Goal: Task Accomplishment & Management: Manage account settings

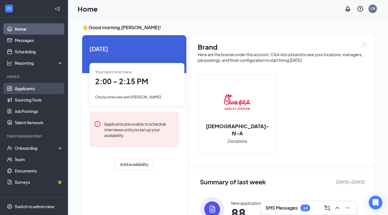
click at [24, 88] on link "Applicants" at bounding box center [39, 88] width 48 height 11
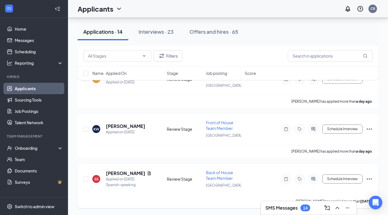
scroll to position [627, 0]
click at [134, 173] on h5 "[PERSON_NAME]" at bounding box center [125, 173] width 39 height 6
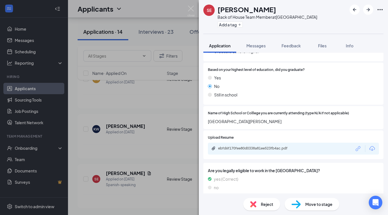
scroll to position [477, 0]
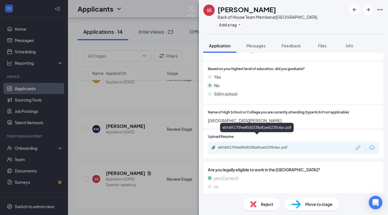
click at [257, 145] on div "ebfd6f170fee80d0338a81ee523fb4ac.pdf" at bounding box center [257, 147] width 79 height 5
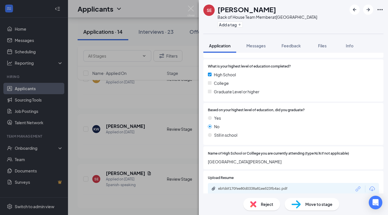
scroll to position [433, 0]
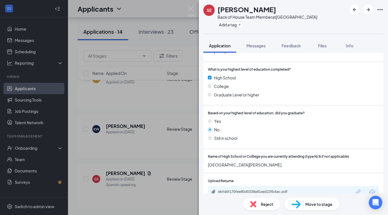
click at [200, 128] on div "Collapse all Application Phone [PHONE_NUMBER] Email [EMAIL_ADDRESS][DOMAIN_NAME…" at bounding box center [293, 123] width 189 height 141
click at [163, 139] on div "SE [PERSON_NAME] Back of House Team Member at [GEOGRAPHIC_DATA] Add a tag Appli…" at bounding box center [194, 107] width 388 height 215
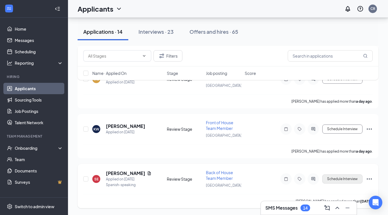
click at [340, 178] on button "Schedule Interview" at bounding box center [343, 178] width 40 height 9
type input "Onsite Interview (next stage)"
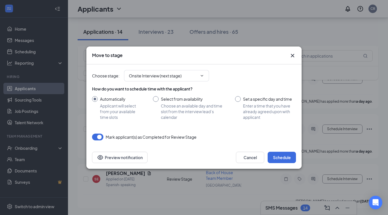
click at [238, 99] on input "Set a specific day and time Enter a time that you have already agreed upon with…" at bounding box center [265, 108] width 61 height 24
radio input "true"
radio input "false"
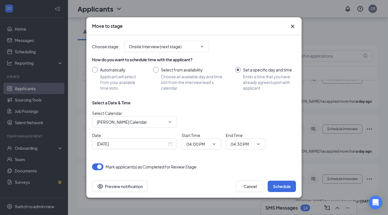
click at [171, 142] on div "[DATE]" at bounding box center [134, 144] width 75 height 6
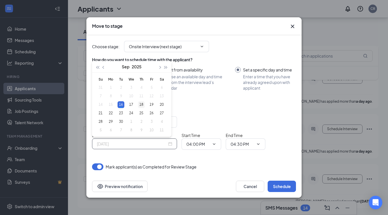
type input "[DATE]"
click at [141, 104] on div "18" at bounding box center [141, 104] width 7 height 7
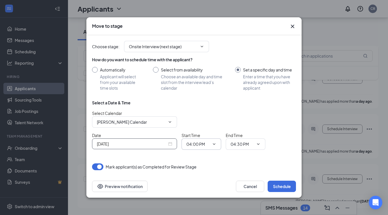
click at [215, 144] on icon "ChevronDown" at bounding box center [214, 144] width 5 height 5
click at [214, 143] on icon "ChevronDown" at bounding box center [214, 144] width 5 height 5
click at [214, 145] on icon "ChevronDown" at bounding box center [214, 144] width 5 height 5
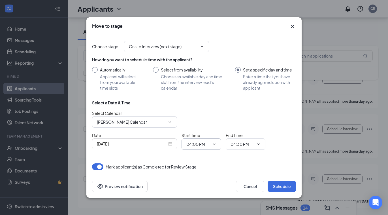
click at [204, 150] on div "Select a Date & Time Select Calendar [PERSON_NAME] Calendar Date [DATE] Start T…" at bounding box center [194, 127] width 204 height 54
click at [195, 159] on div "Choose stage : Onsite Interview (next stage) How do you want to schedule time w…" at bounding box center [194, 102] width 204 height 135
click at [210, 148] on span "04:00 PM" at bounding box center [202, 143] width 40 height 11
click at [208, 147] on span "04:00 PM" at bounding box center [202, 143] width 40 height 11
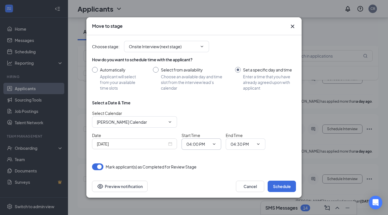
click at [208, 147] on span "04:00 PM" at bounding box center [202, 143] width 40 height 11
click at [194, 150] on div "Select a Date & Time Select Calendar [PERSON_NAME] Calendar Date [DATE] Start T…" at bounding box center [194, 127] width 204 height 54
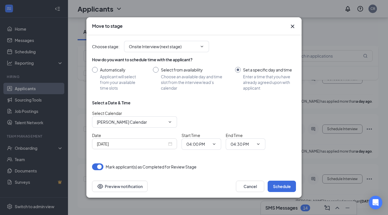
click at [194, 150] on div "Select a Date & Time Select Calendar [PERSON_NAME] Calendar Date [DATE] Start T…" at bounding box center [194, 127] width 204 height 54
click at [202, 155] on div "Choose stage : Onsite Interview (next stage) How do you want to schedule time w…" at bounding box center [194, 102] width 204 height 135
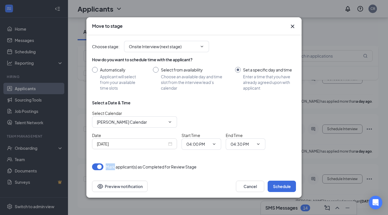
click at [202, 155] on div "Choose stage : Onsite Interview (next stage) How do you want to schedule time w…" at bounding box center [194, 102] width 204 height 135
click at [209, 153] on div "Select a Date & Time Select Calendar [PERSON_NAME] Calendar Date [DATE] Start T…" at bounding box center [194, 127] width 204 height 54
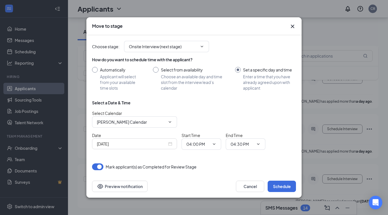
click at [213, 153] on div "Select a Date & Time Select Calendar [PERSON_NAME] Calendar Date [DATE] Start T…" at bounding box center [194, 127] width 204 height 54
click at [216, 152] on div "Select a Date & Time Select Calendar [PERSON_NAME] Calendar Date [DATE] Start T…" at bounding box center [194, 127] width 204 height 54
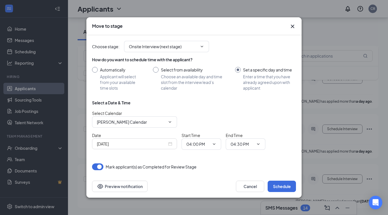
click at [211, 153] on div "Select a Date & Time Select Calendar [PERSON_NAME] Calendar Date [DATE] Start T…" at bounding box center [194, 127] width 204 height 54
click at [214, 154] on div "Select a Date & Time Select Calendar [PERSON_NAME] Calendar Date [DATE] Start T…" at bounding box center [194, 127] width 204 height 54
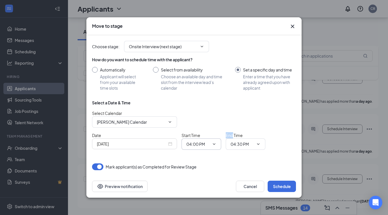
click at [213, 145] on icon "ChevronDown" at bounding box center [214, 144] width 5 height 5
click at [216, 144] on icon "ChevronDown" at bounding box center [214, 144] width 5 height 5
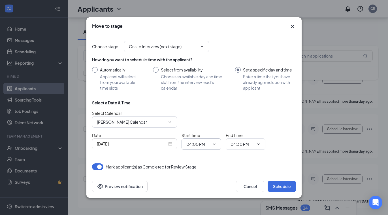
click at [212, 145] on icon "ChevronDown" at bounding box center [214, 144] width 5 height 5
click at [212, 143] on icon "ChevronDown" at bounding box center [214, 144] width 5 height 5
click at [215, 147] on span "04:00 PM" at bounding box center [202, 143] width 40 height 11
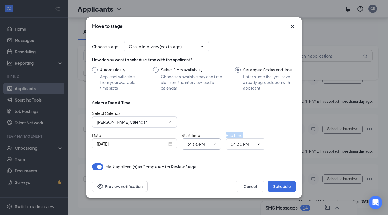
click at [215, 147] on span "04:00 PM" at bounding box center [202, 143] width 40 height 11
click at [242, 111] on div "Select Calendar [PERSON_NAME] Calendar" at bounding box center [194, 119] width 204 height 18
click at [214, 143] on icon "ChevronDown" at bounding box center [214, 144] width 5 height 5
click at [215, 146] on icon "ChevronDown" at bounding box center [214, 144] width 5 height 5
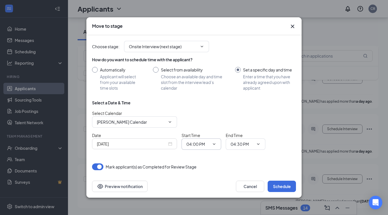
click at [215, 146] on icon "ChevronDown" at bounding box center [214, 144] width 5 height 5
drag, startPoint x: 215, startPoint y: 146, endPoint x: 215, endPoint y: 149, distance: 3.4
click at [215, 149] on span "04:00 PM" at bounding box center [202, 143] width 40 height 11
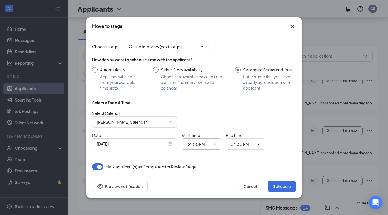
click at [216, 148] on span "04:00 PM" at bounding box center [202, 143] width 40 height 11
click at [215, 144] on icon "ChevronDown" at bounding box center [214, 143] width 3 height 1
click at [293, 25] on icon "Cross" at bounding box center [293, 26] width 7 height 7
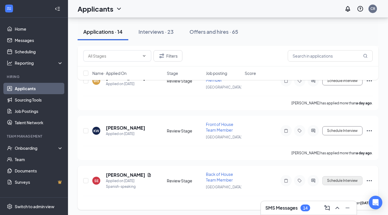
click at [347, 180] on button "Schedule Interview" at bounding box center [343, 180] width 40 height 9
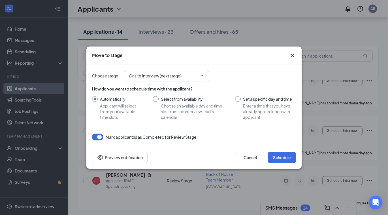
click at [237, 102] on div "Set a specific day and time Enter a time that you have already agreed upon with…" at bounding box center [265, 108] width 61 height 24
click at [237, 99] on input "Set a specific day and time Enter a time that you have already agreed upon with…" at bounding box center [265, 108] width 61 height 24
radio input "true"
radio input "false"
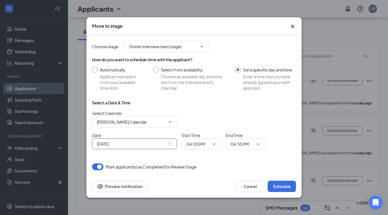
click at [172, 143] on div "[DATE]" at bounding box center [134, 144] width 75 height 6
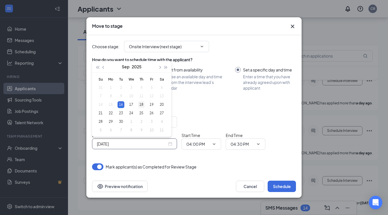
type input "[DATE]"
click at [143, 104] on div "18" at bounding box center [141, 104] width 7 height 7
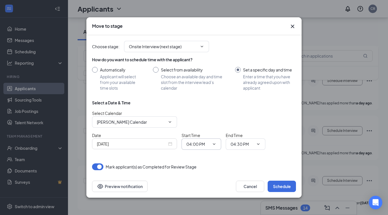
click at [217, 145] on span "04:00 PM" at bounding box center [202, 143] width 40 height 11
click at [216, 145] on icon "ChevronDown" at bounding box center [214, 144] width 5 height 5
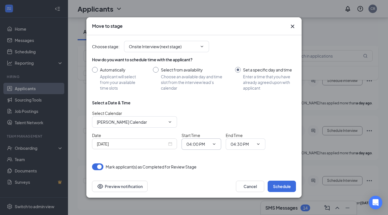
click at [215, 144] on icon "ChevronDown" at bounding box center [214, 144] width 5 height 5
click at [259, 144] on icon "ChevronDown" at bounding box center [258, 144] width 5 height 5
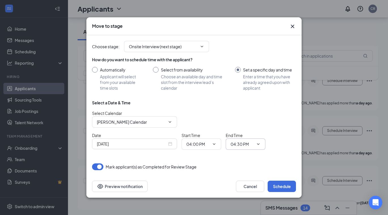
click at [257, 146] on icon "ChevronDown" at bounding box center [258, 144] width 5 height 5
click at [258, 145] on icon "ChevronDown" at bounding box center [258, 144] width 5 height 5
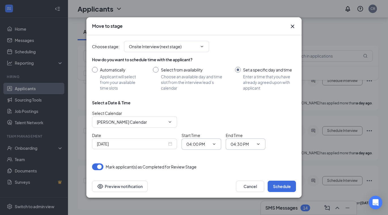
click at [212, 146] on span at bounding box center [214, 144] width 6 height 5
click at [210, 145] on input "04:00 PM" at bounding box center [198, 144] width 23 height 6
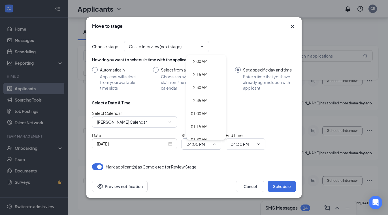
click at [210, 145] on input "04:00 PM" at bounding box center [198, 144] width 23 height 6
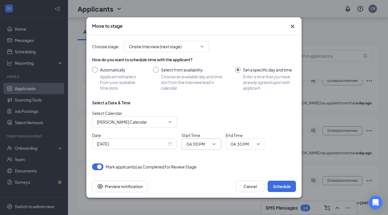
click at [207, 143] on input "04:00 PM" at bounding box center [198, 144] width 23 height 6
click at [204, 84] on div "02:15 PM" at bounding box center [199, 85] width 17 height 6
type input "02:15 PM"
click at [253, 144] on input "04:30 PM" at bounding box center [242, 144] width 23 height 6
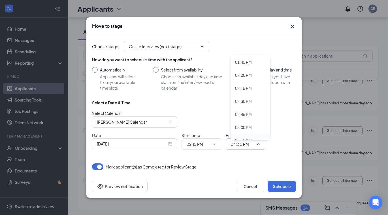
scroll to position [716, 0]
click at [242, 103] on div "02:30 PM" at bounding box center [243, 102] width 17 height 6
type input "02:30 PM"
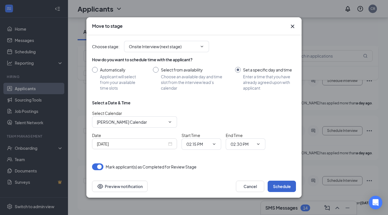
click at [282, 186] on button "Schedule" at bounding box center [282, 186] width 28 height 11
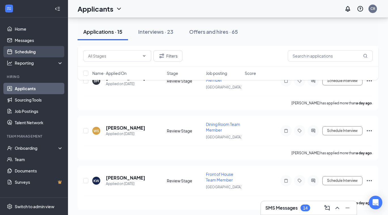
click at [27, 49] on link "Scheduling" at bounding box center [39, 51] width 48 height 11
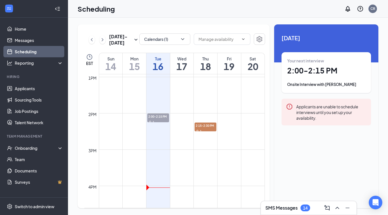
scroll to position [501, 0]
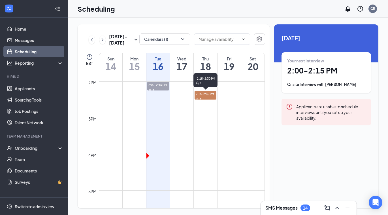
click at [212, 94] on span "2:15-2:30 PM" at bounding box center [206, 94] width 22 height 6
